Goal: Browse casually: Explore the website without a specific task or goal

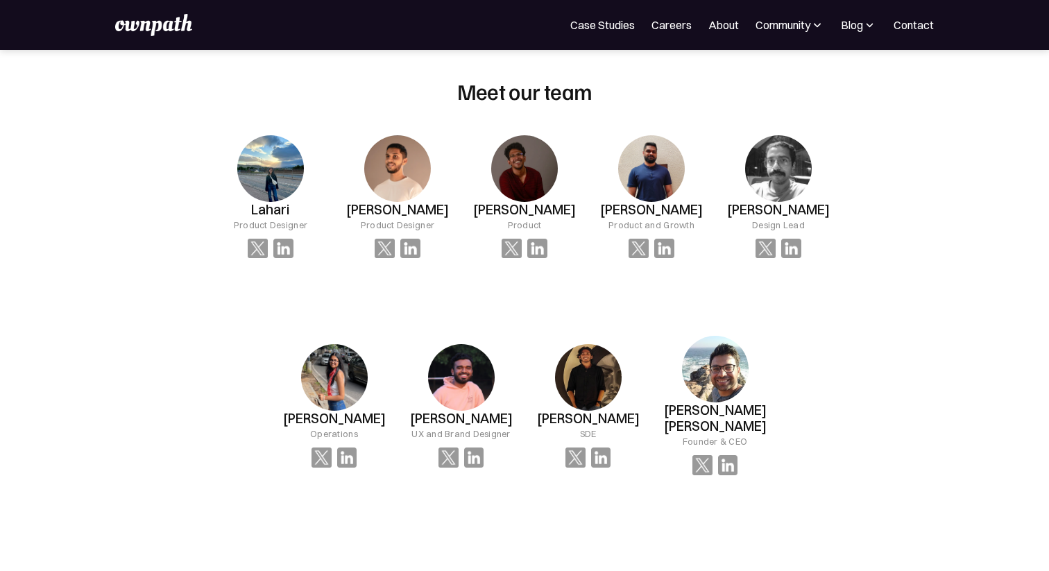
scroll to position [1101, 0]
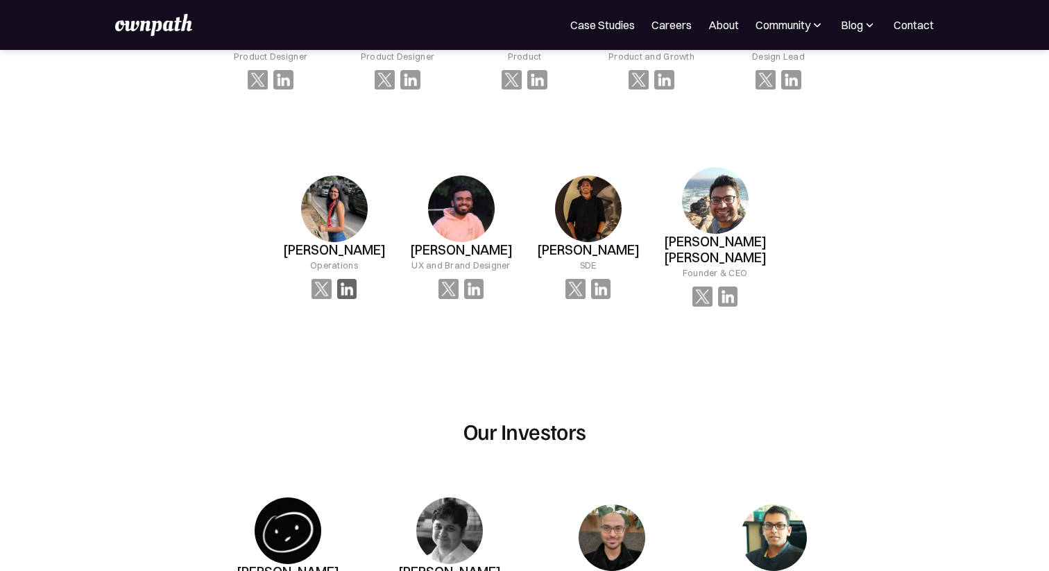
click at [293, 90] on img at bounding box center [283, 80] width 20 height 20
click at [289, 49] on h3 "[PERSON_NAME]" at bounding box center [270, 41] width 38 height 16
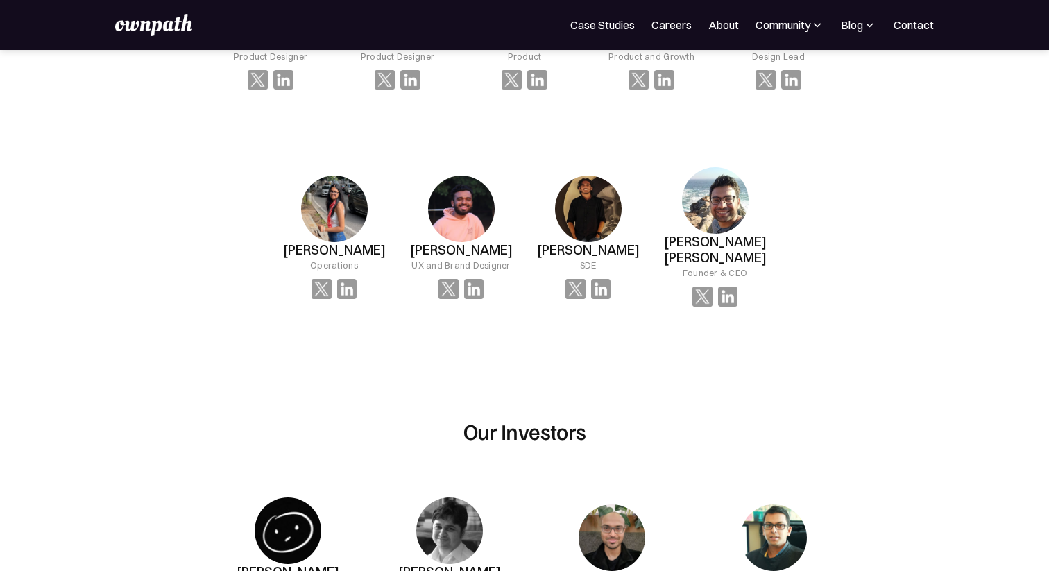
click at [304, 33] on img at bounding box center [270, 0] width 67 height 67
click at [293, 90] on img at bounding box center [283, 80] width 20 height 20
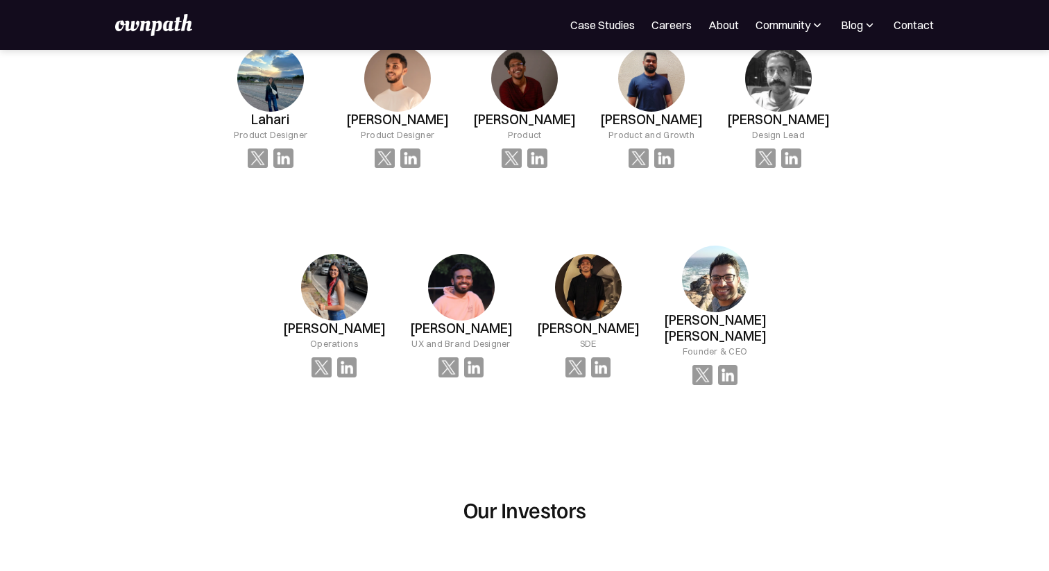
scroll to position [1016, 0]
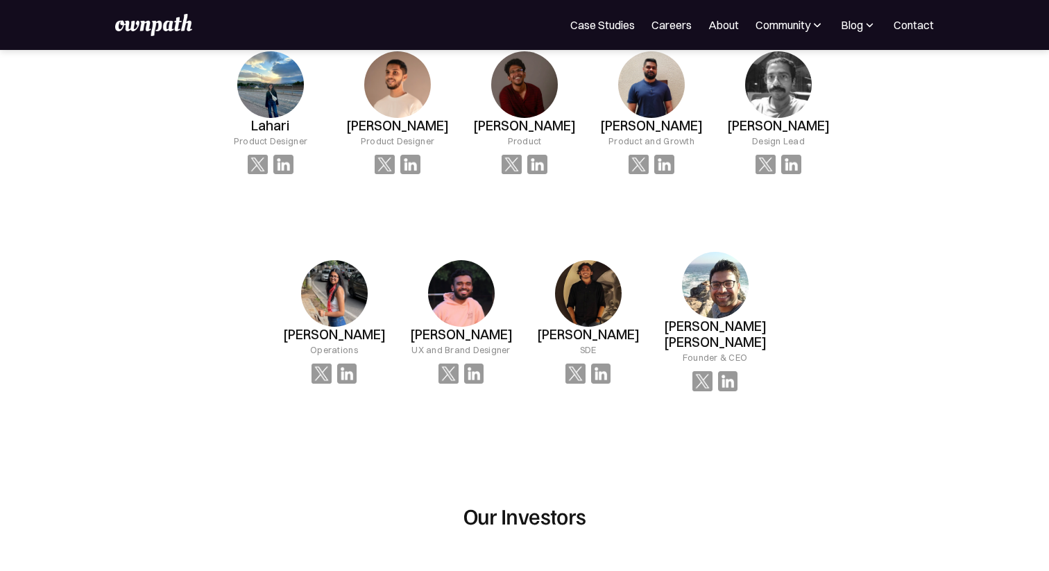
click at [304, 118] on img at bounding box center [270, 84] width 67 height 67
click at [293, 175] on img at bounding box center [283, 165] width 20 height 20
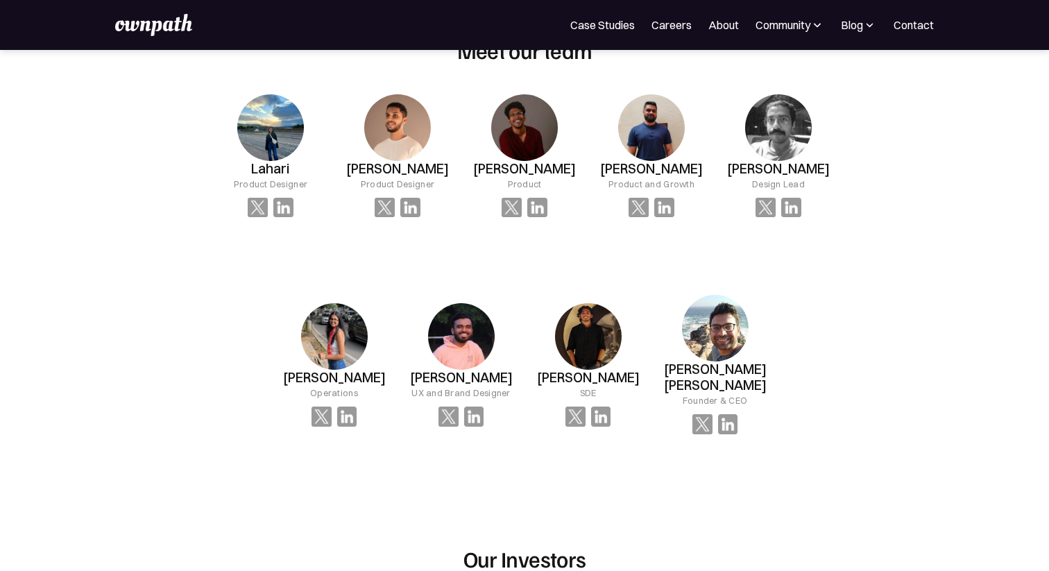
scroll to position [971, 0]
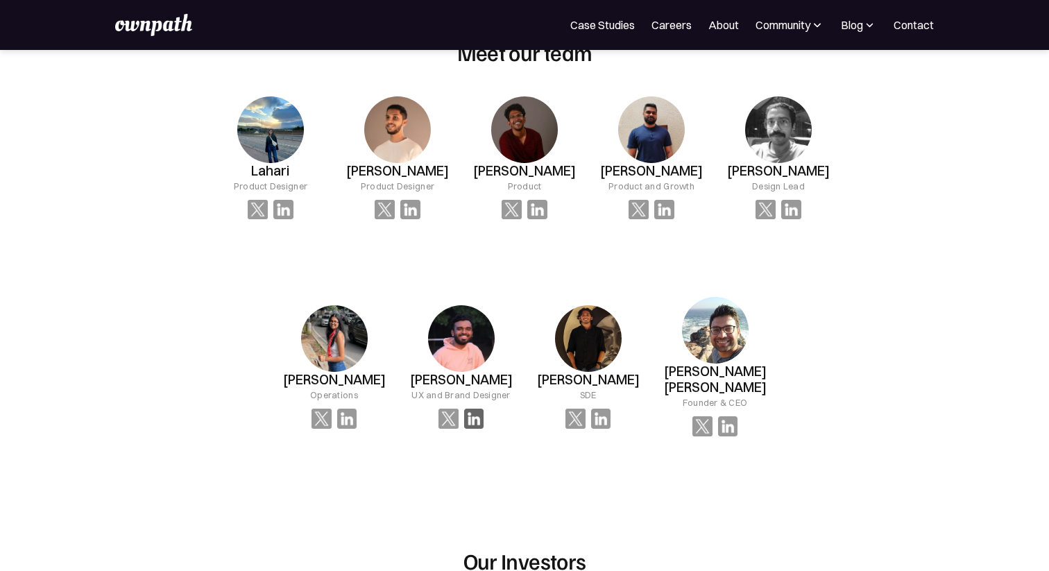
click at [293, 220] on img at bounding box center [283, 210] width 20 height 20
